Goal: Task Accomplishment & Management: Manage account settings

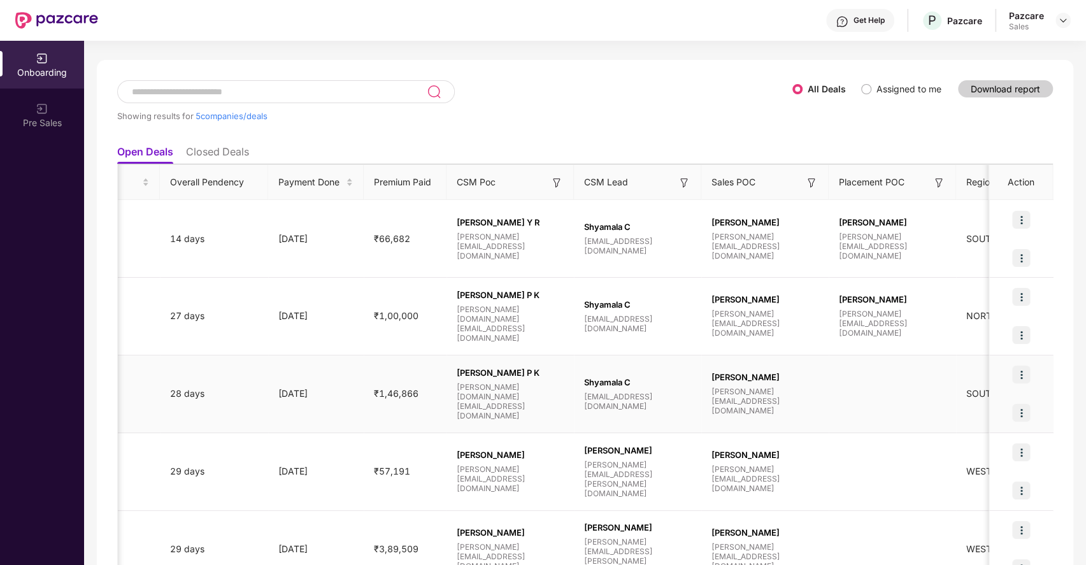
scroll to position [0, 928]
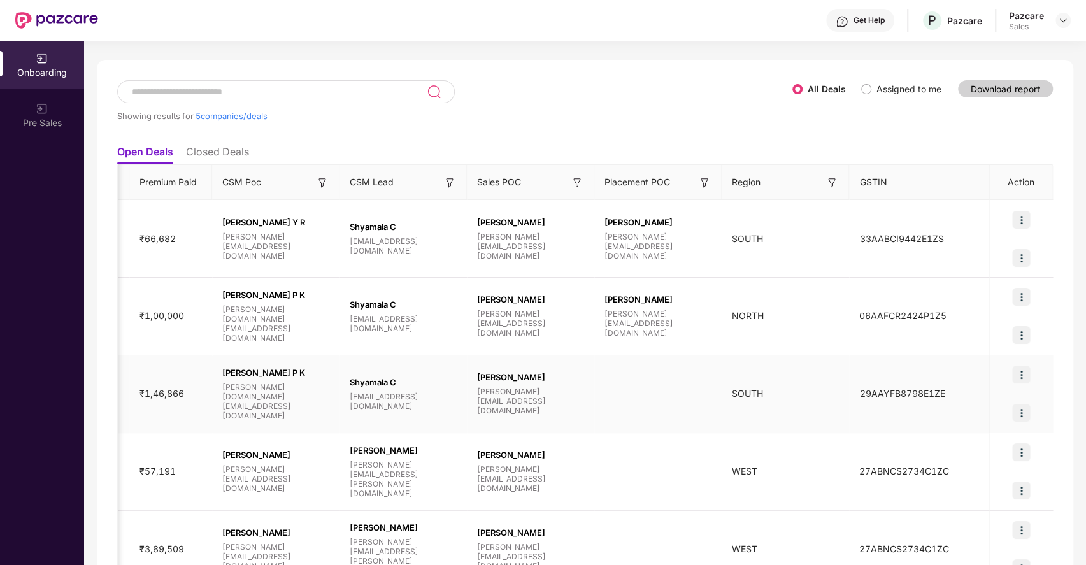
click at [1022, 409] on img at bounding box center [1021, 413] width 18 height 18
click at [1021, 371] on img at bounding box center [1021, 375] width 18 height 18
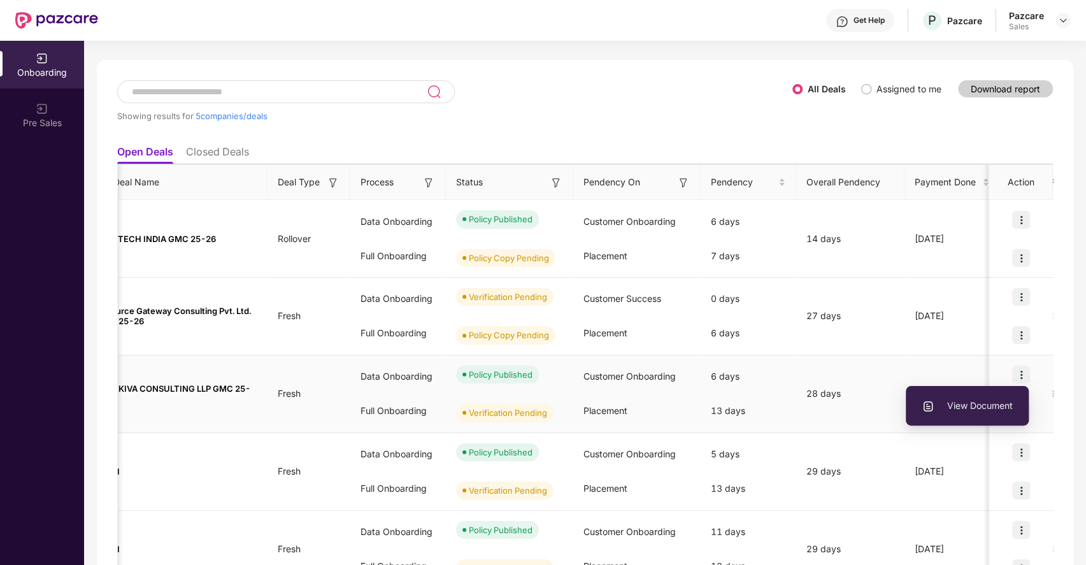
scroll to position [0, 0]
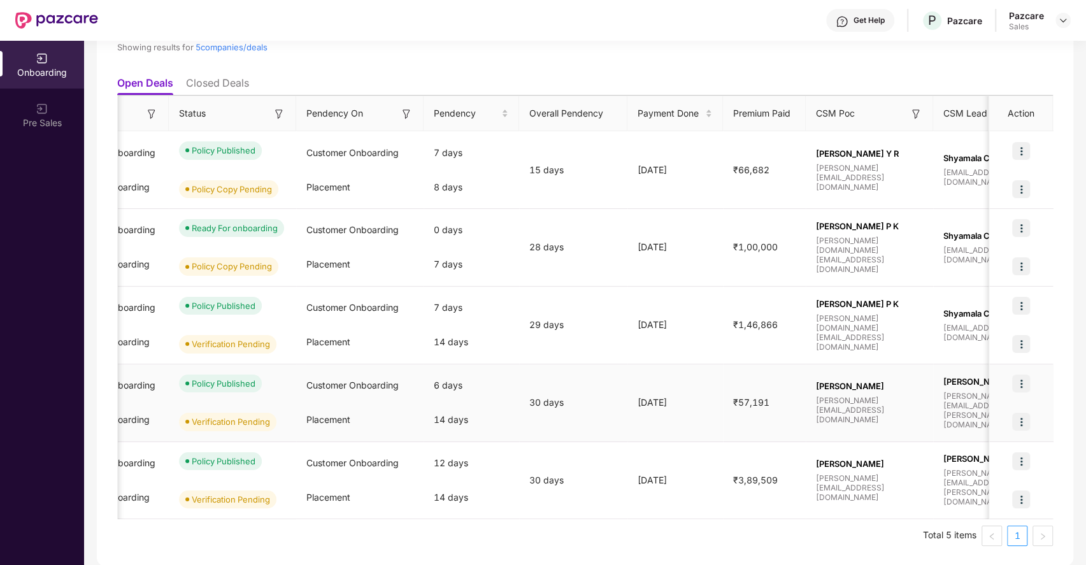
scroll to position [0, 334]
click at [1018, 340] on img at bounding box center [1021, 344] width 18 height 18
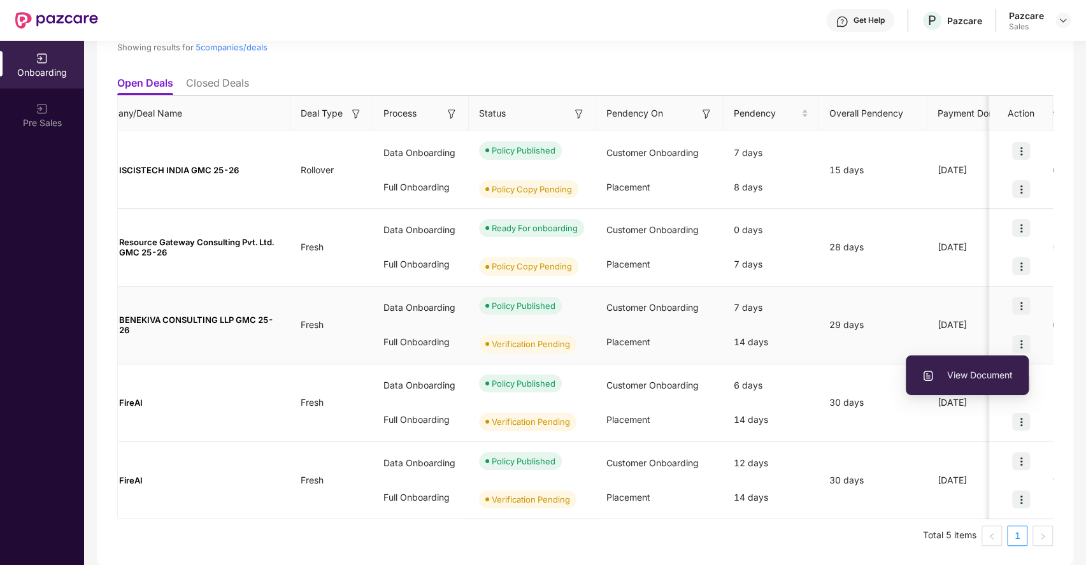
scroll to position [0, 0]
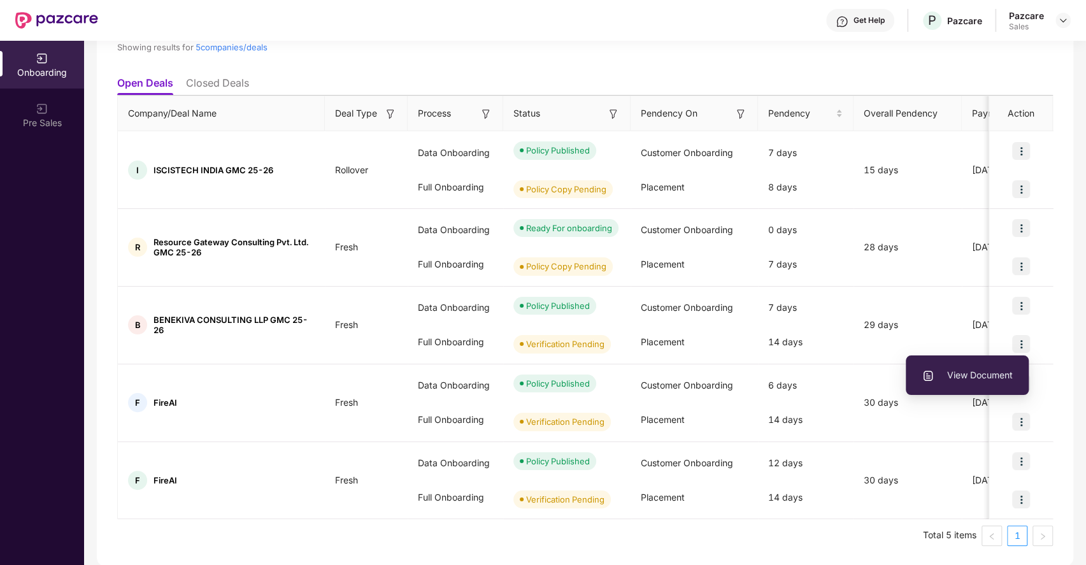
click at [727, 535] on ul "Total 5 items 1" at bounding box center [584, 535] width 935 height 20
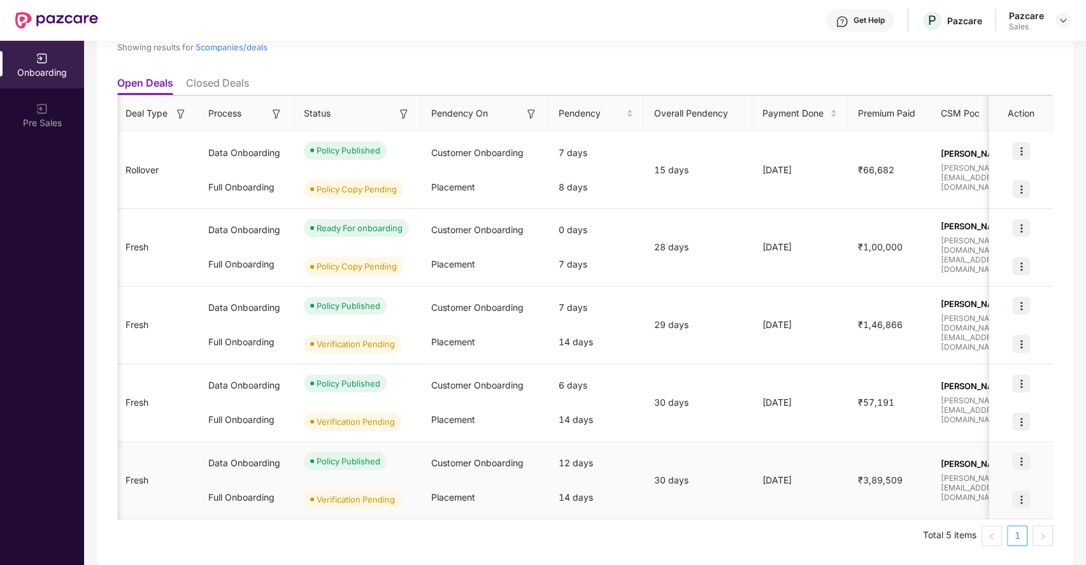
scroll to position [0, 209]
